Goal: Information Seeking & Learning: Learn about a topic

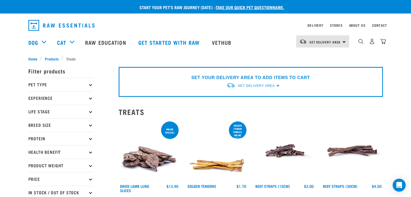
click at [89, 82] on p "Pet Type" at bounding box center [60, 85] width 65 height 14
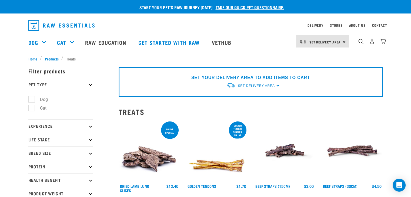
click at [34, 96] on label "Dog" at bounding box center [40, 99] width 19 height 7
click at [32, 97] on input "Dog" at bounding box center [30, 99] width 4 height 4
checkbox input "true"
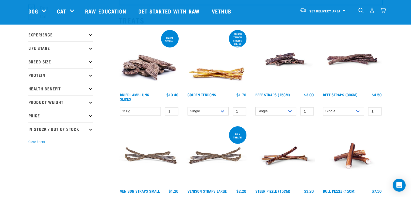
scroll to position [56, 0]
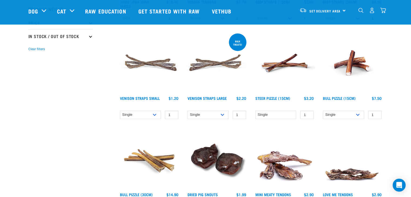
scroll to position [145, 0]
click at [104, 10] on link "Raw Education" at bounding box center [106, 11] width 53 height 22
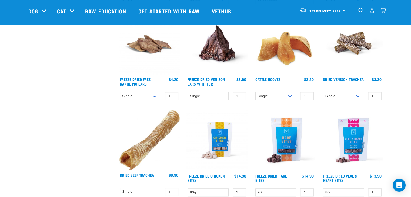
scroll to position [454, 0]
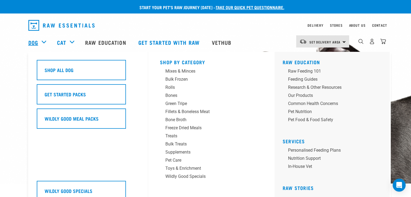
click at [37, 42] on link "Dog" at bounding box center [33, 42] width 10 height 8
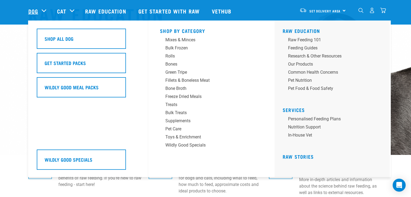
scroll to position [29, 0]
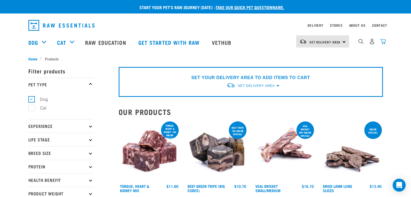
click at [385, 42] on img "dropdown navigation" at bounding box center [384, 42] width 6 height 6
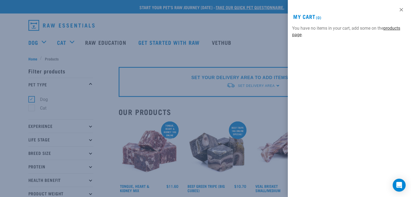
click at [395, 27] on link "products page" at bounding box center [346, 32] width 108 height 12
click at [401, 10] on link at bounding box center [401, 9] width 9 height 9
